Goal: Information Seeking & Learning: Learn about a topic

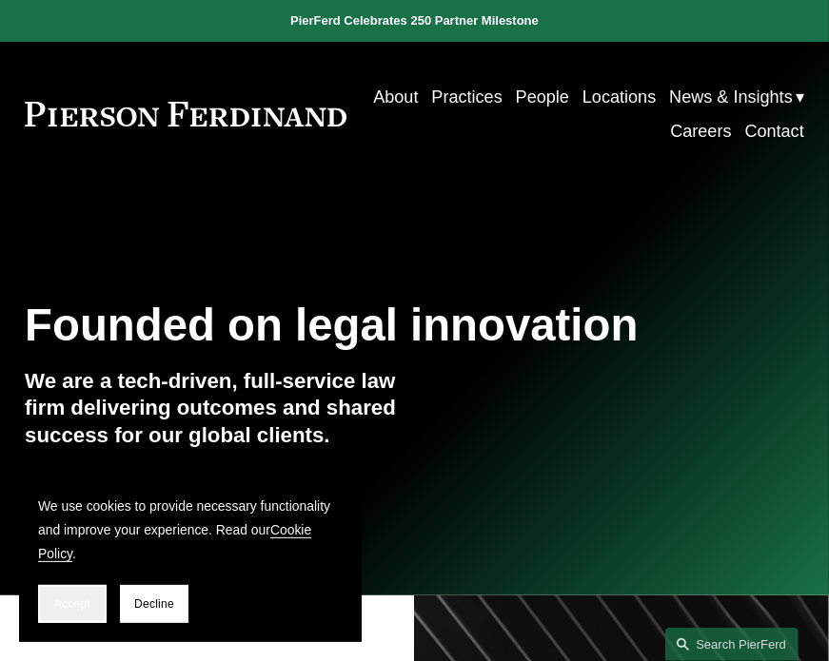
click at [74, 612] on button "Accept" at bounding box center [72, 604] width 68 height 38
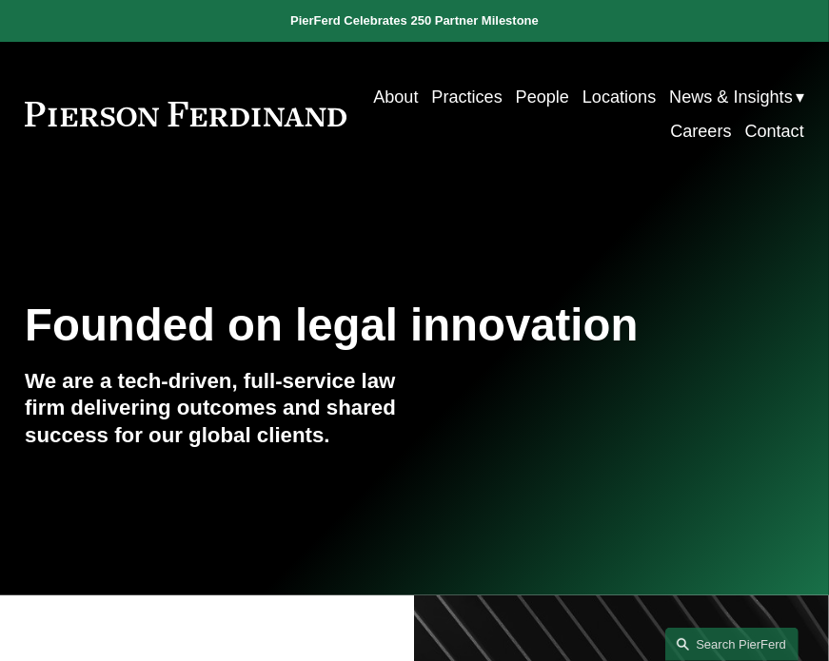
click at [569, 88] on link "People" at bounding box center [542, 97] width 53 height 34
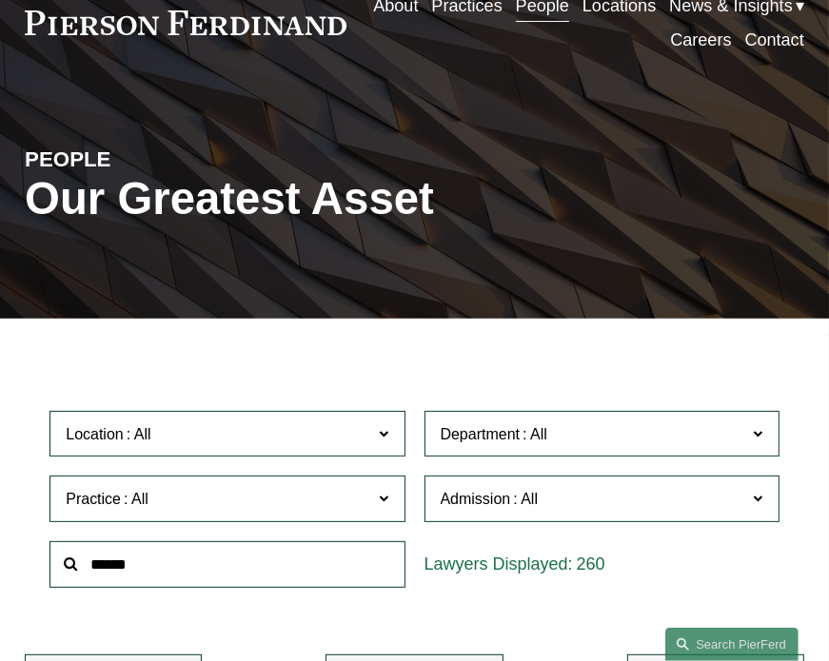
scroll to position [190, 0]
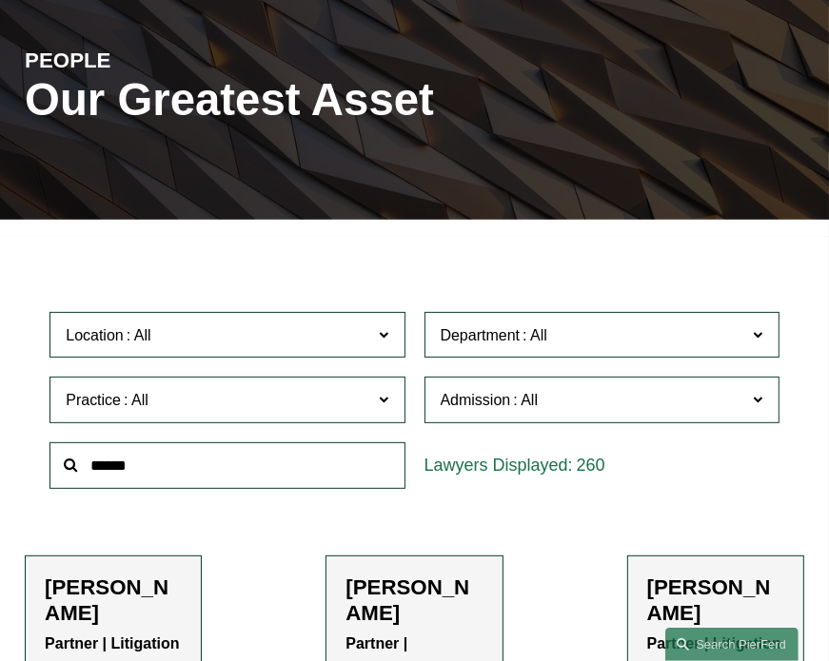
click at [240, 469] on input "text" at bounding box center [226, 465] width 355 height 47
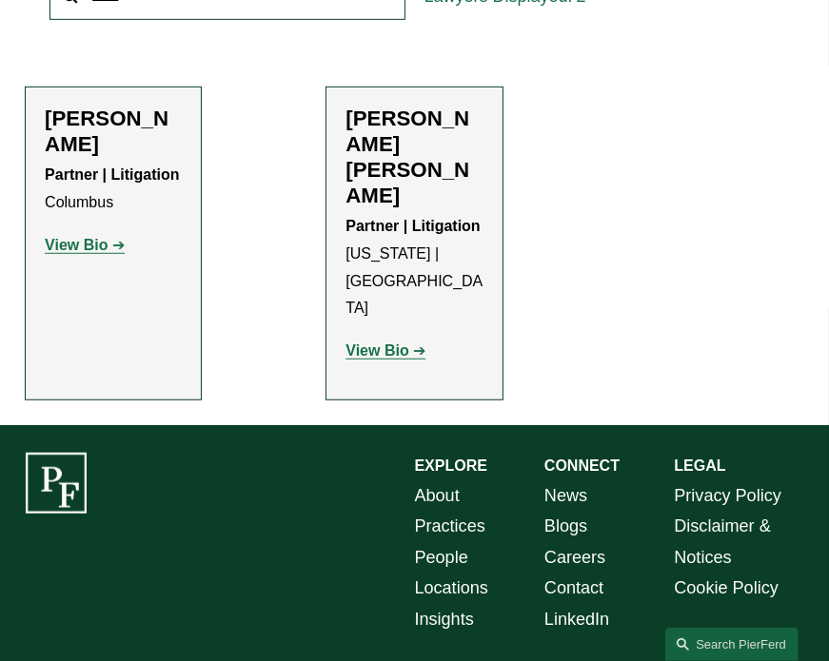
scroll to position [666, 0]
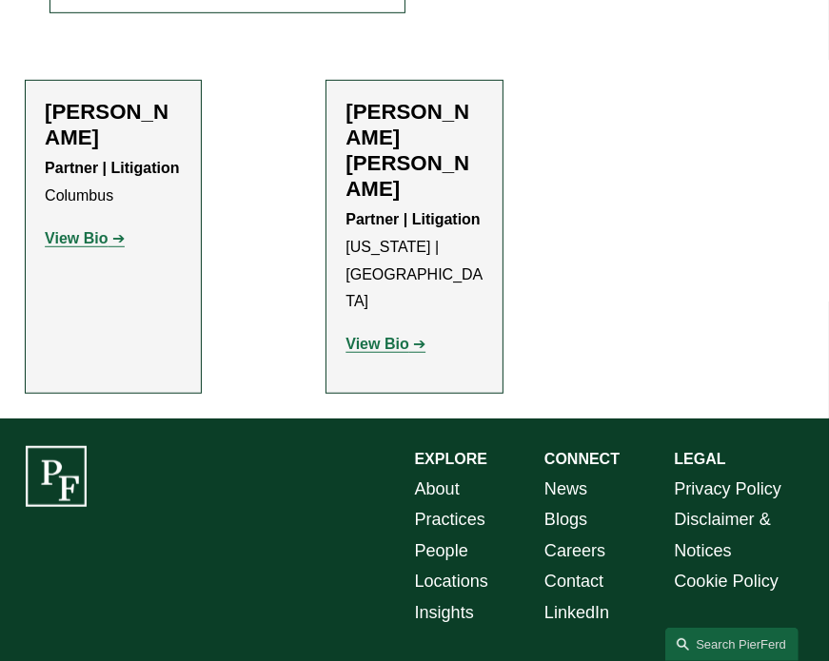
type input "****"
click at [392, 146] on h2 "[PERSON_NAME] [PERSON_NAME]" at bounding box center [413, 151] width 137 height 103
click at [373, 336] on strong "View Bio" at bounding box center [376, 344] width 63 height 16
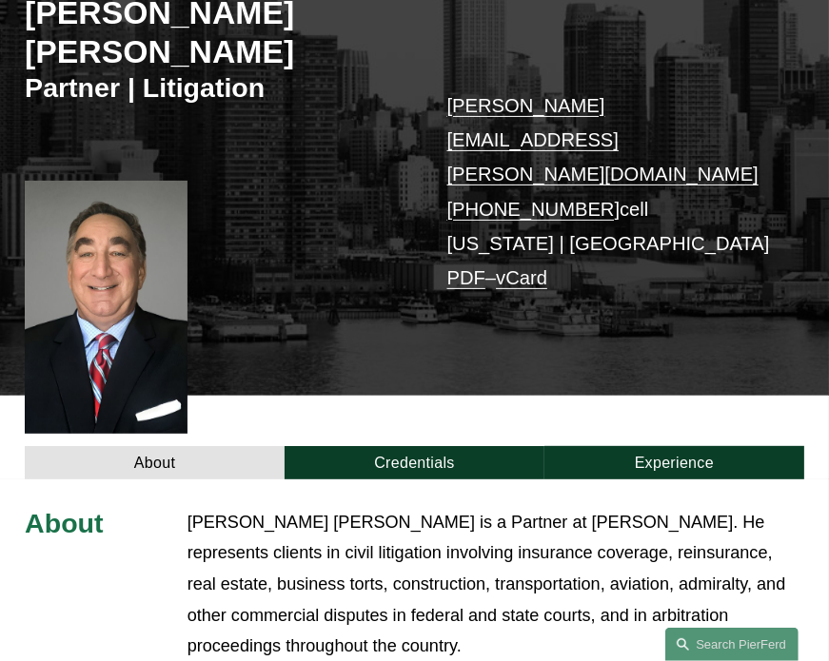
scroll to position [381, 0]
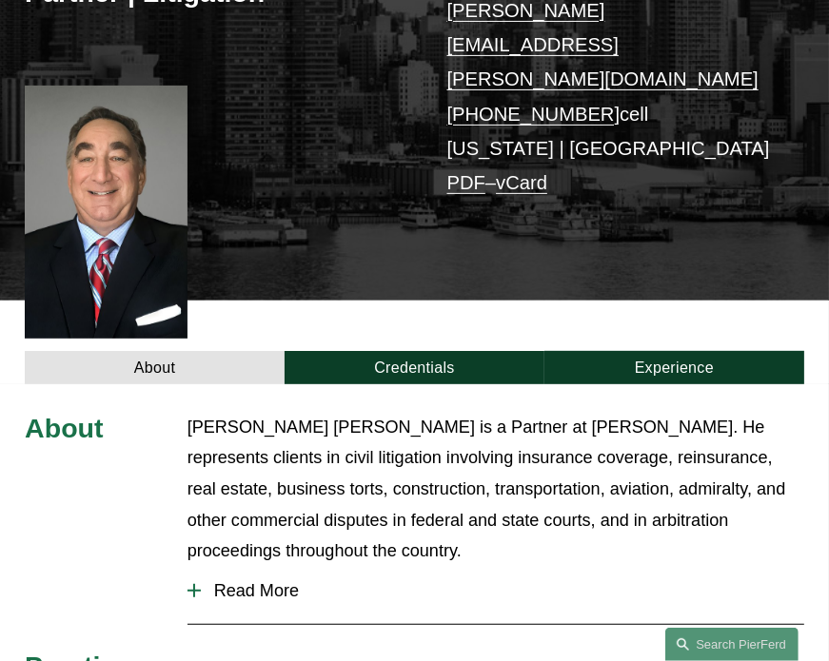
click at [197, 584] on div at bounding box center [193, 590] width 13 height 13
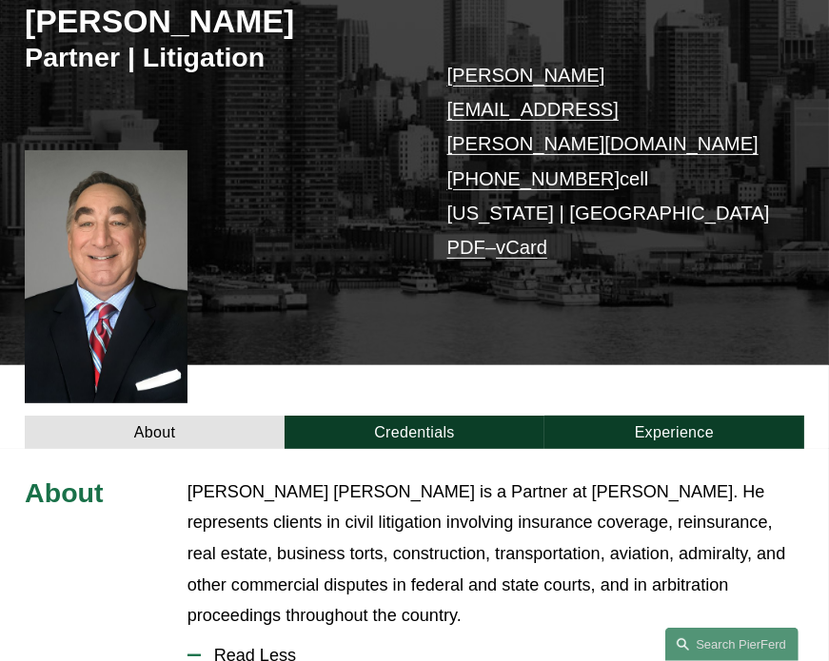
scroll to position [285, 0]
